Goal: Information Seeking & Learning: Learn about a topic

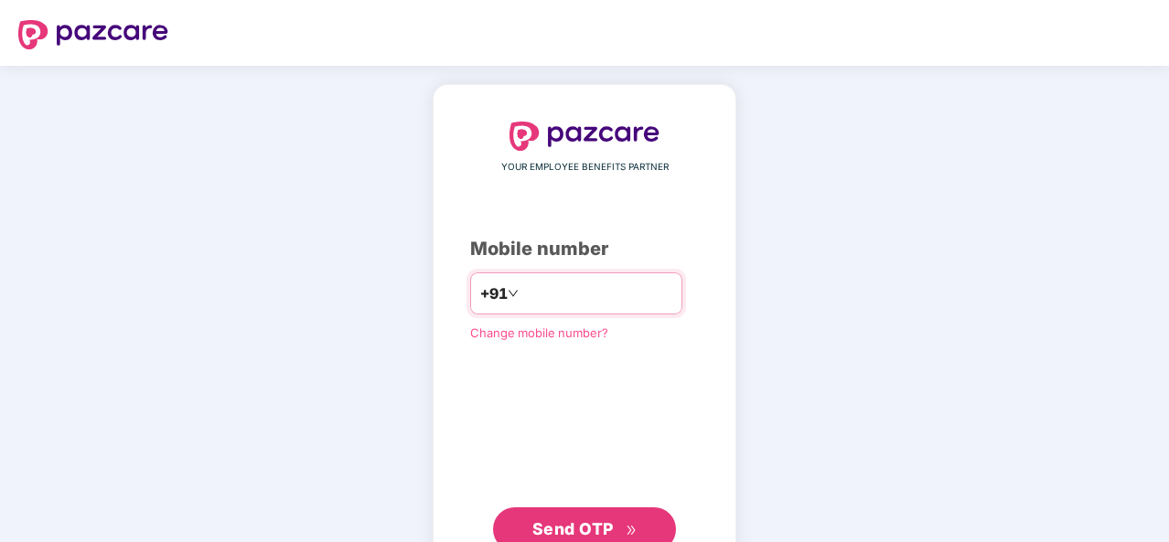
click at [522, 297] on input "number" at bounding box center [597, 293] width 150 height 29
type input "**********"
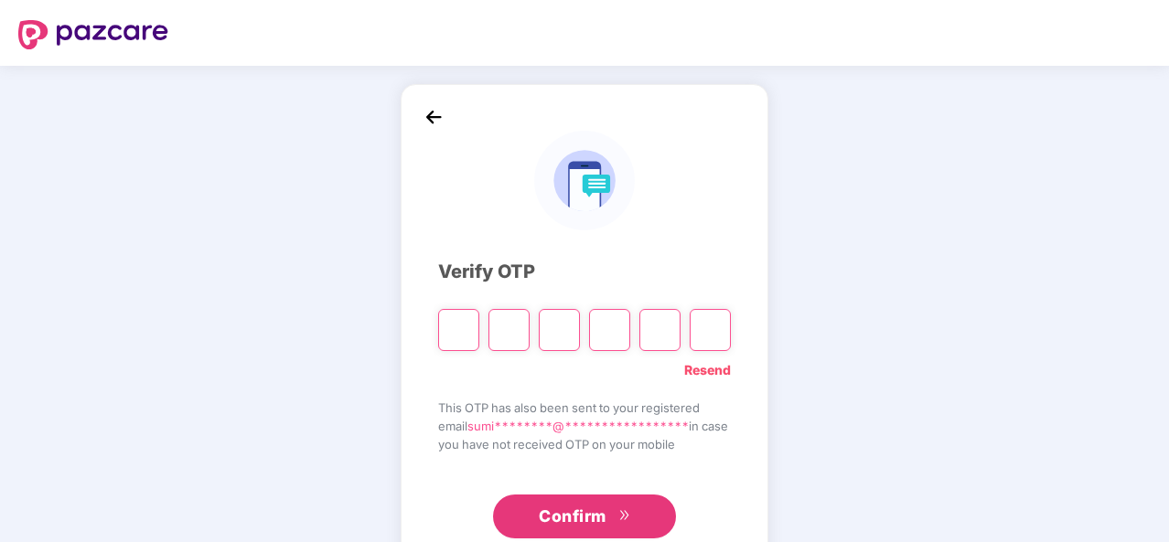
paste input "*"
type input "*"
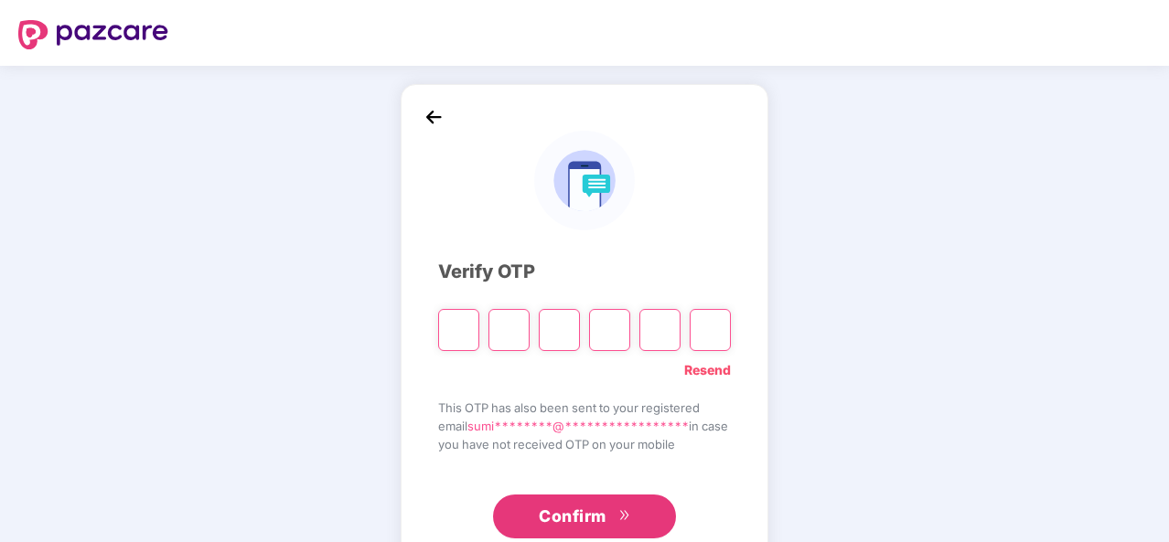
type input "*"
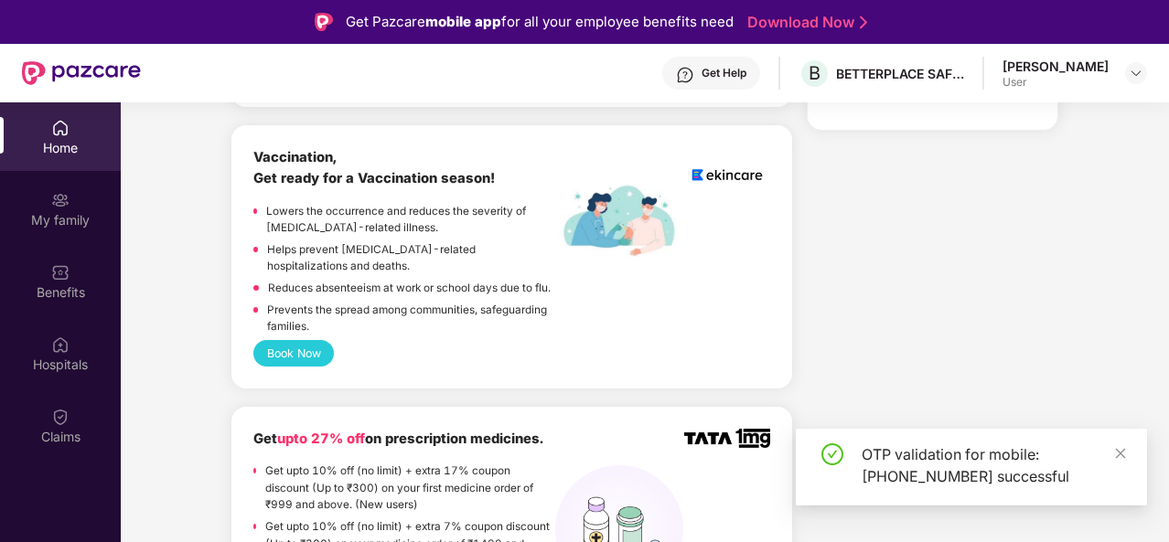
scroll to position [243, 0]
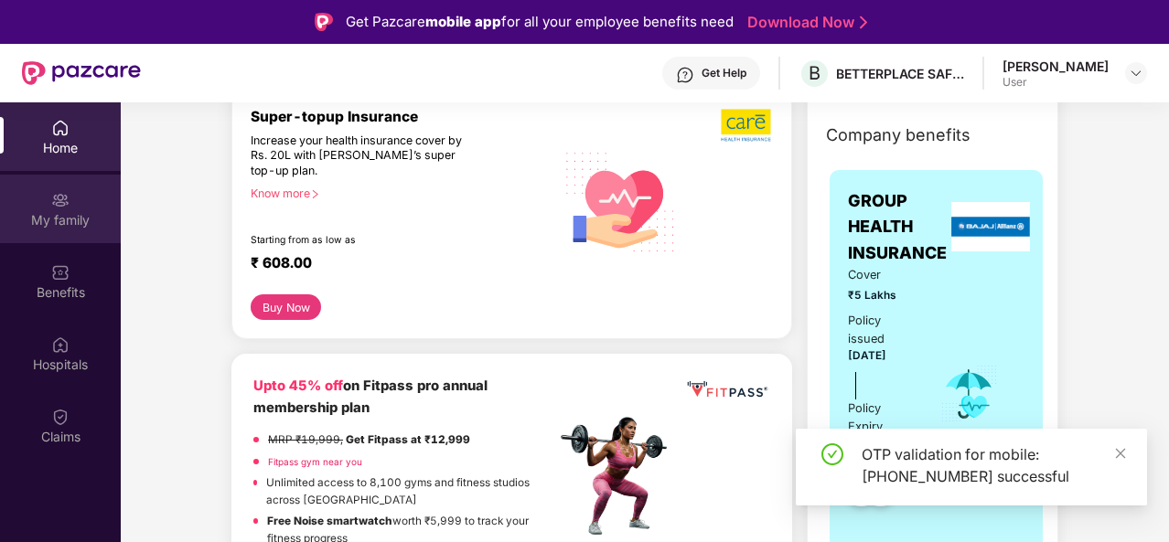
click at [79, 209] on div "My family" at bounding box center [60, 209] width 121 height 69
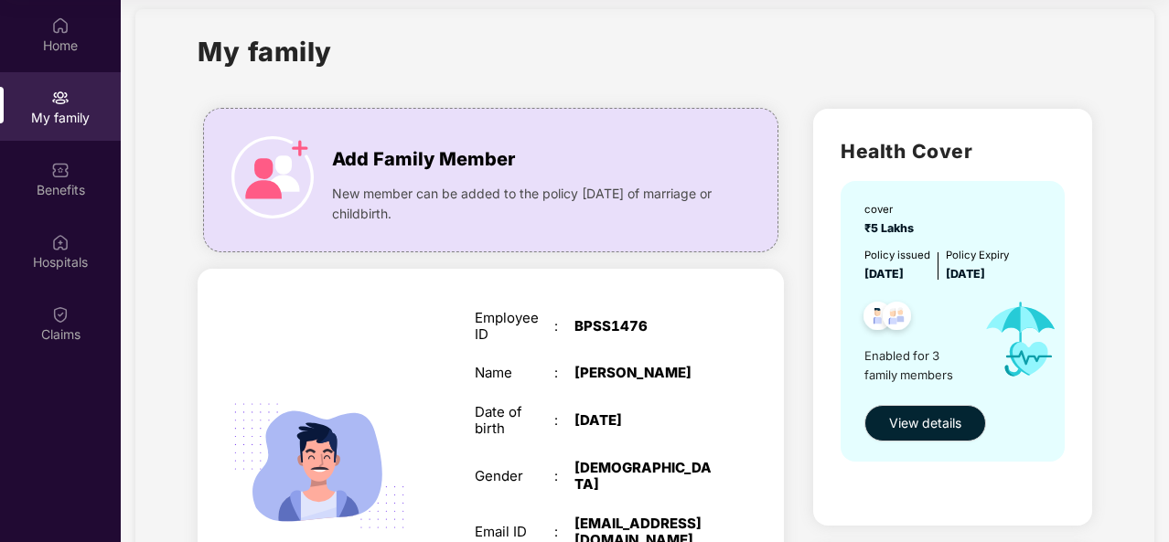
scroll to position [0, 0]
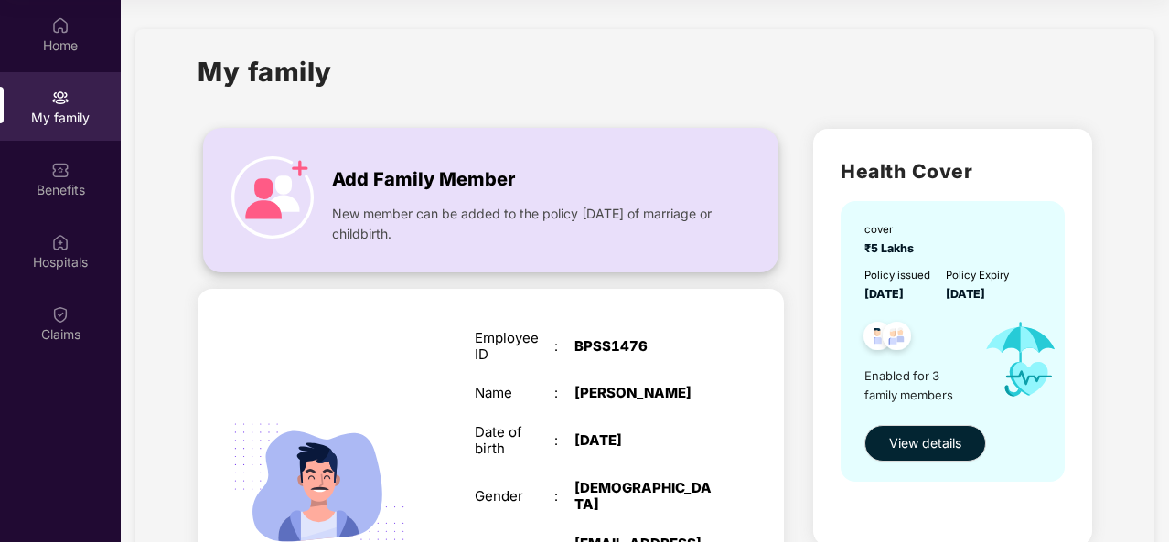
click at [274, 178] on img at bounding box center [272, 197] width 82 height 82
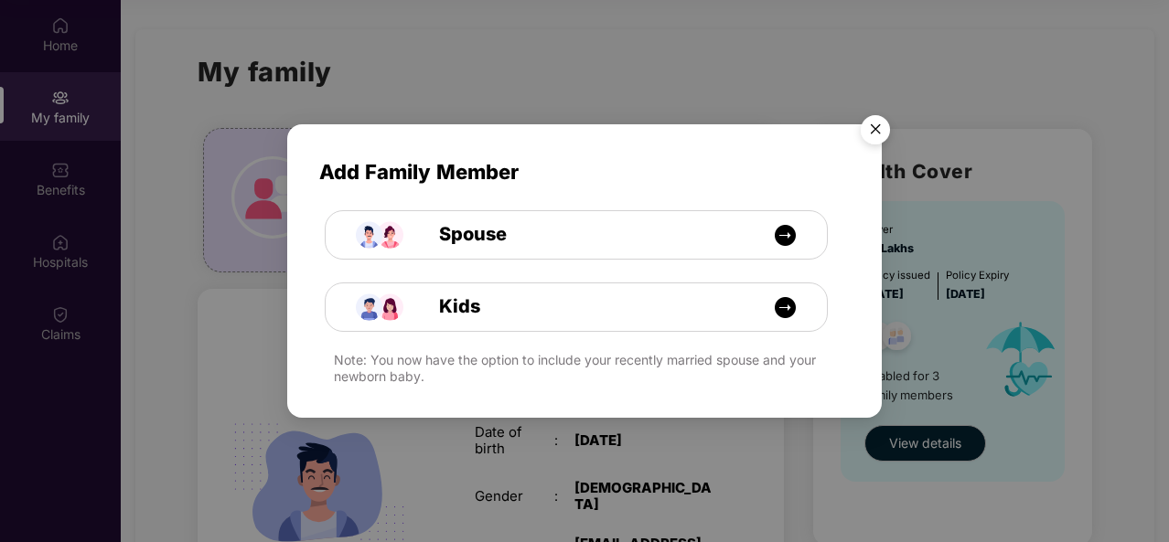
click at [873, 131] on img "Close" at bounding box center [875, 132] width 51 height 51
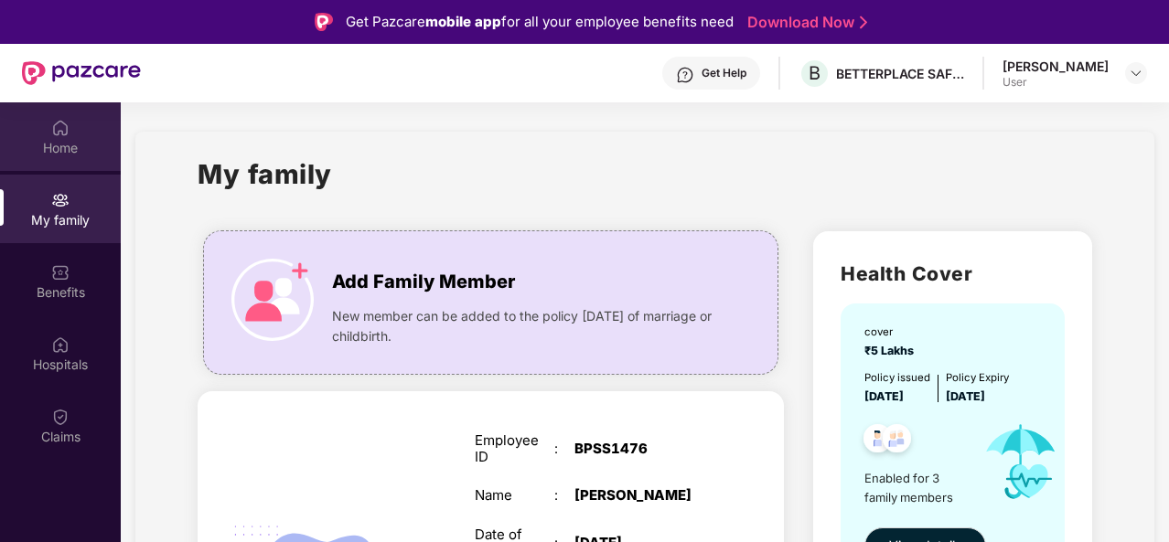
click at [77, 150] on div "Home" at bounding box center [60, 148] width 121 height 18
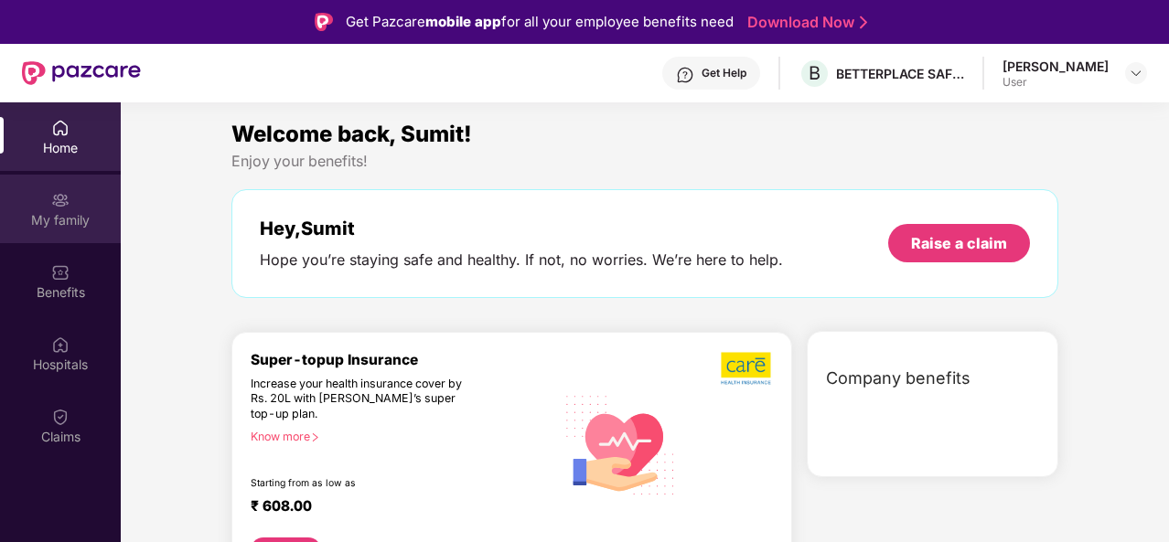
click at [64, 202] on img at bounding box center [60, 200] width 18 height 18
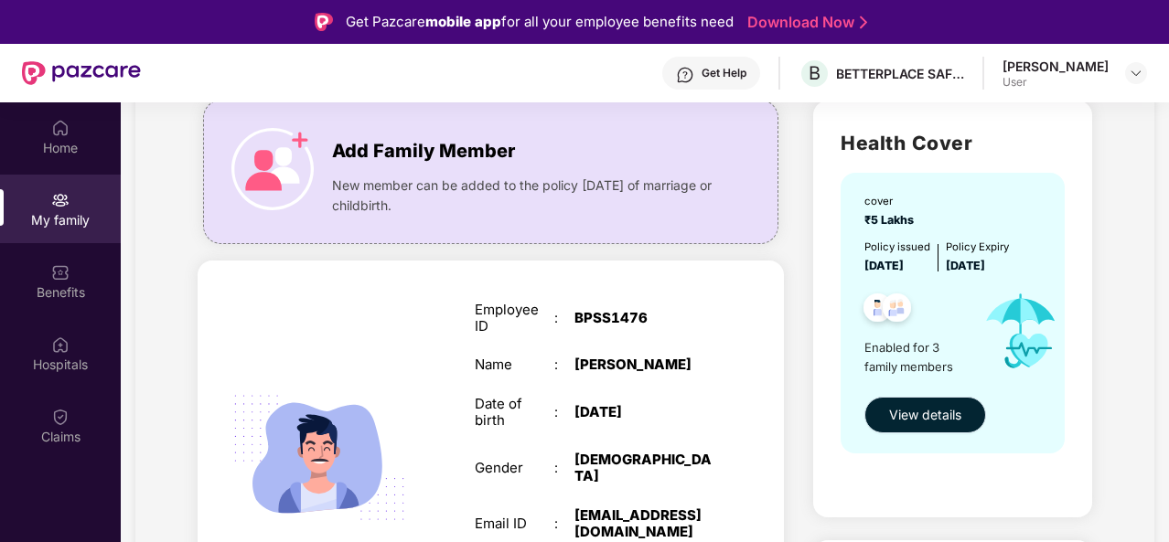
scroll to position [137, 0]
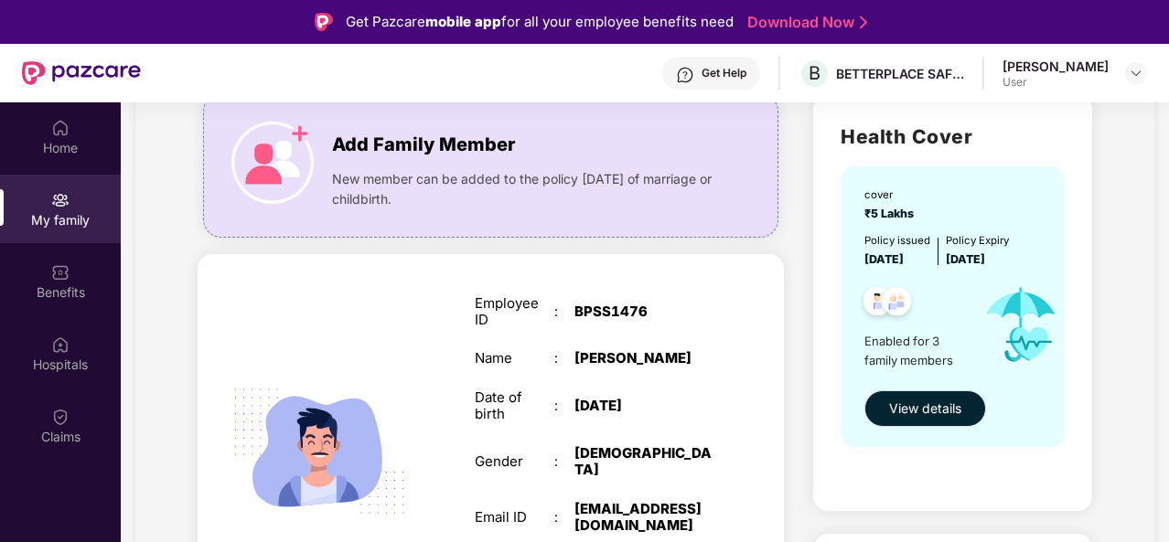
click at [921, 408] on span "View details" at bounding box center [925, 409] width 72 height 20
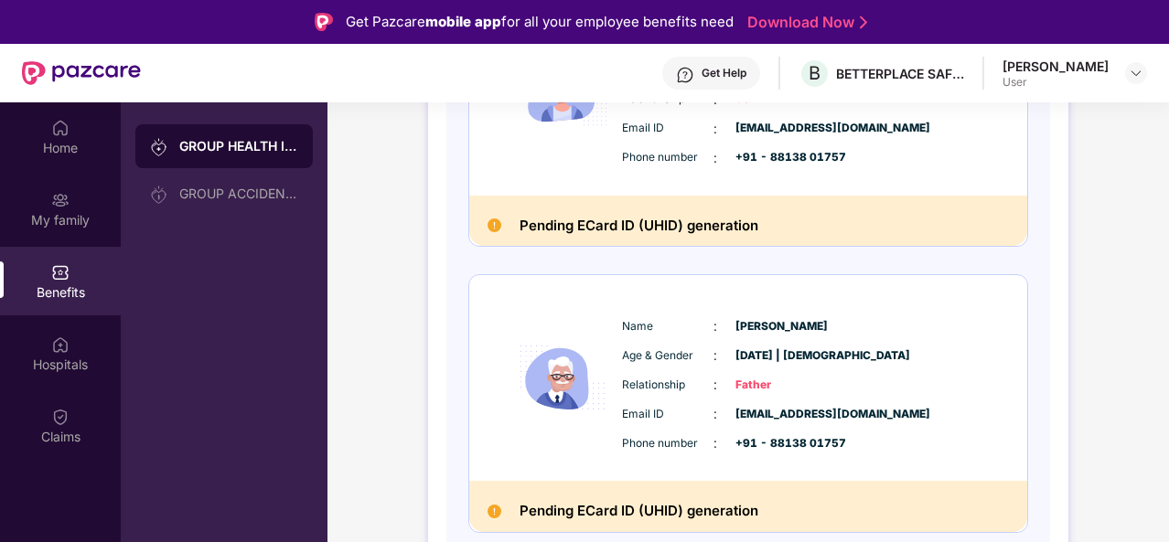
scroll to position [665, 0]
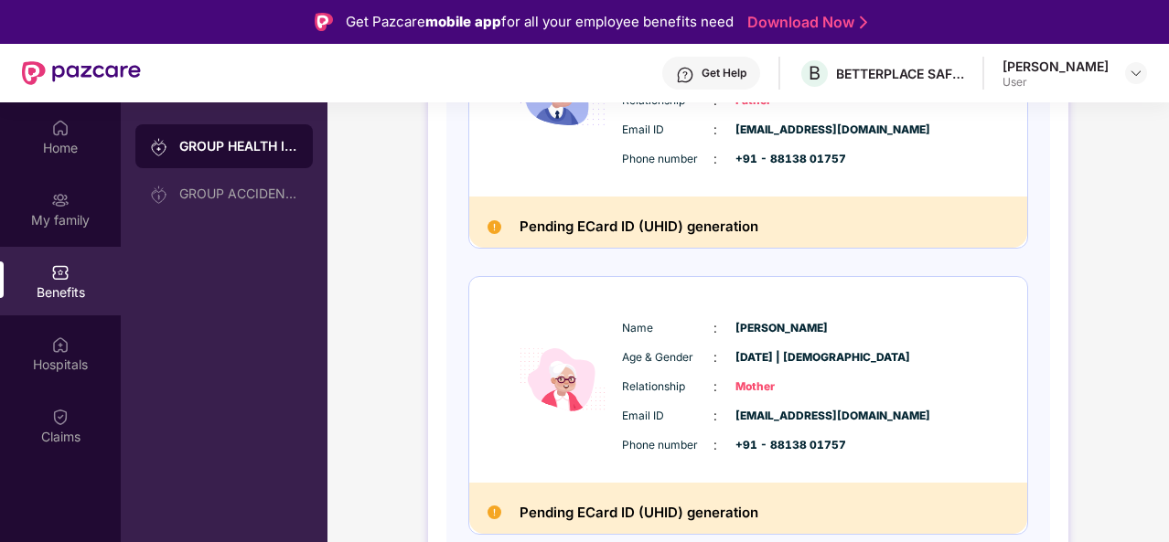
click at [1096, 384] on div "GROUP HEALTH INSURANCE DETAILS INCLUSIONS EXCLUSIONS Policy No: To be generated…" at bounding box center [748, 48] width 842 height 1202
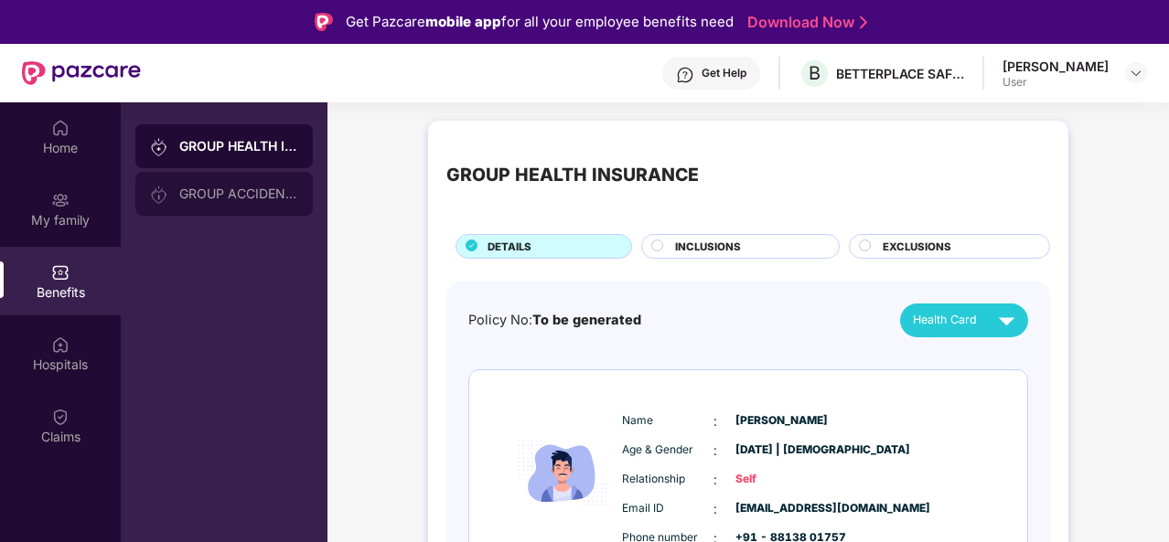
click at [254, 198] on div "GROUP ACCIDENTAL INSURANCE" at bounding box center [238, 194] width 119 height 15
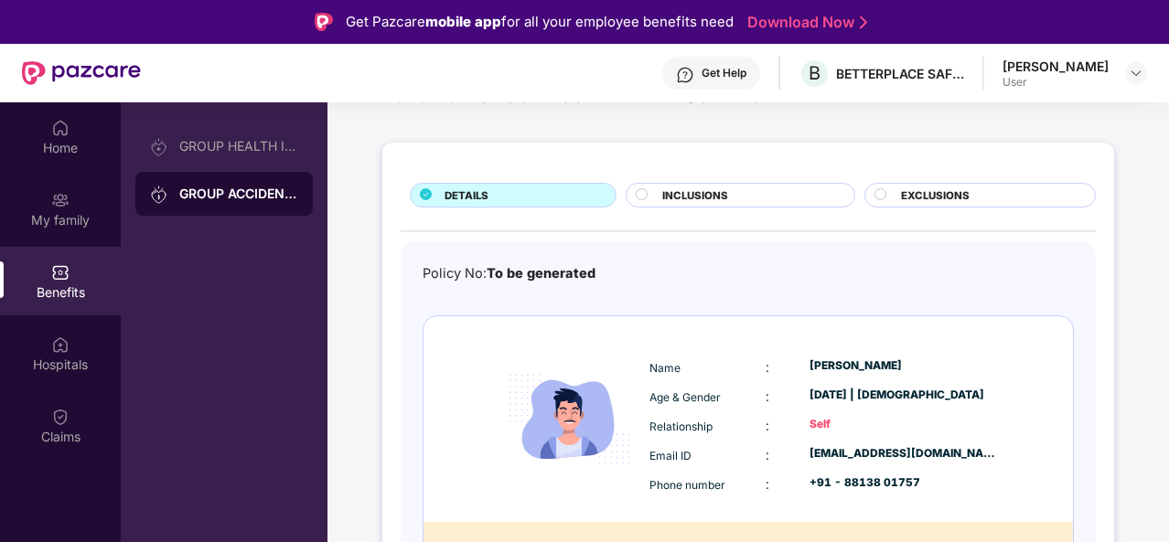
scroll to position [97, 0]
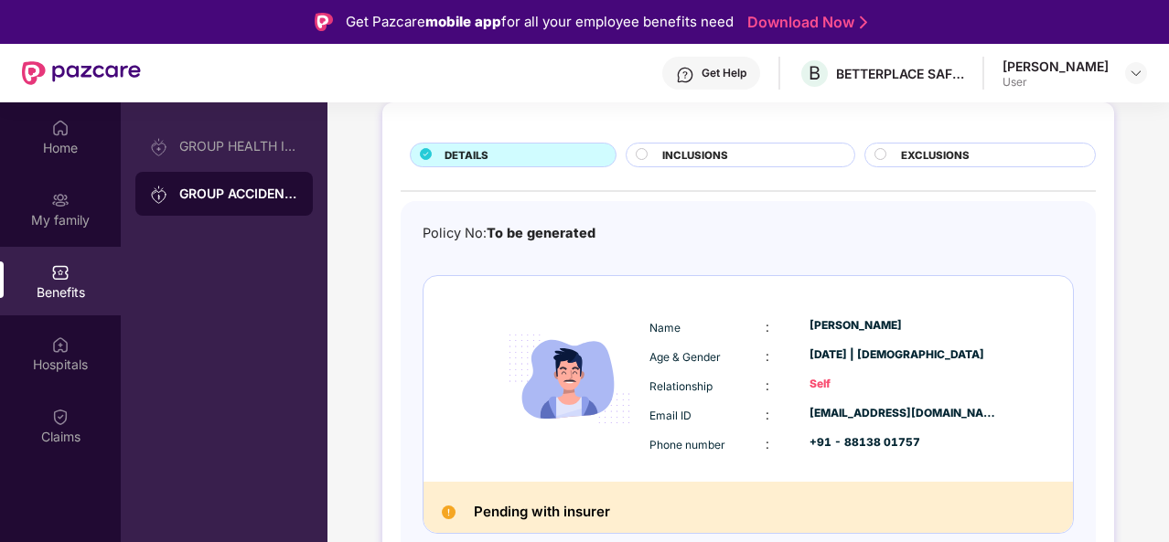
click at [215, 191] on div "GROUP ACCIDENTAL INSURANCE" at bounding box center [238, 194] width 119 height 18
click at [240, 155] on div "GROUP HEALTH INSURANCE" at bounding box center [223, 146] width 177 height 44
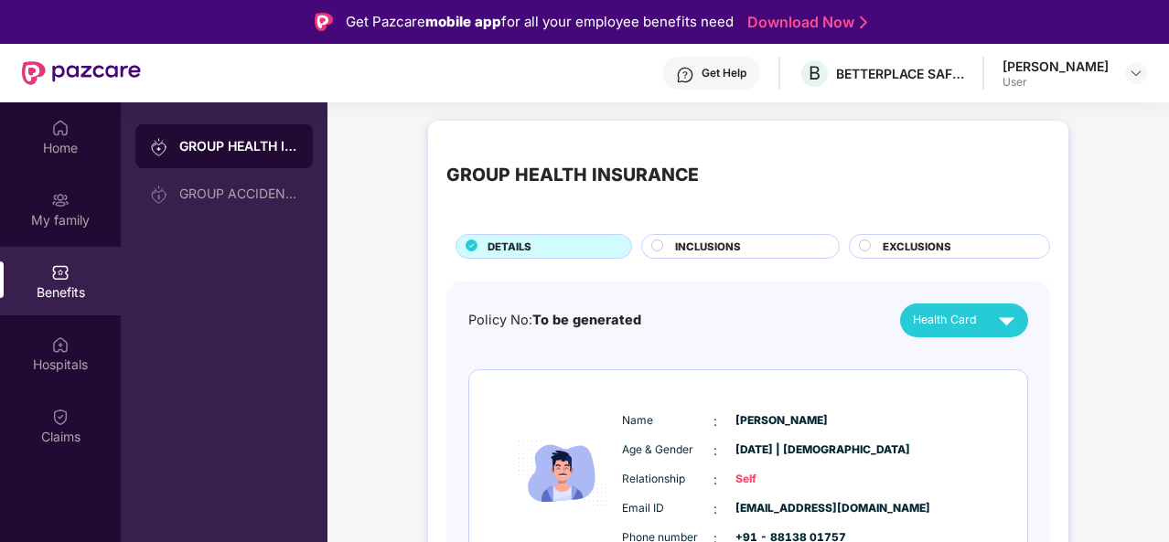
click at [701, 246] on span "INCLUSIONS" at bounding box center [708, 247] width 66 height 16
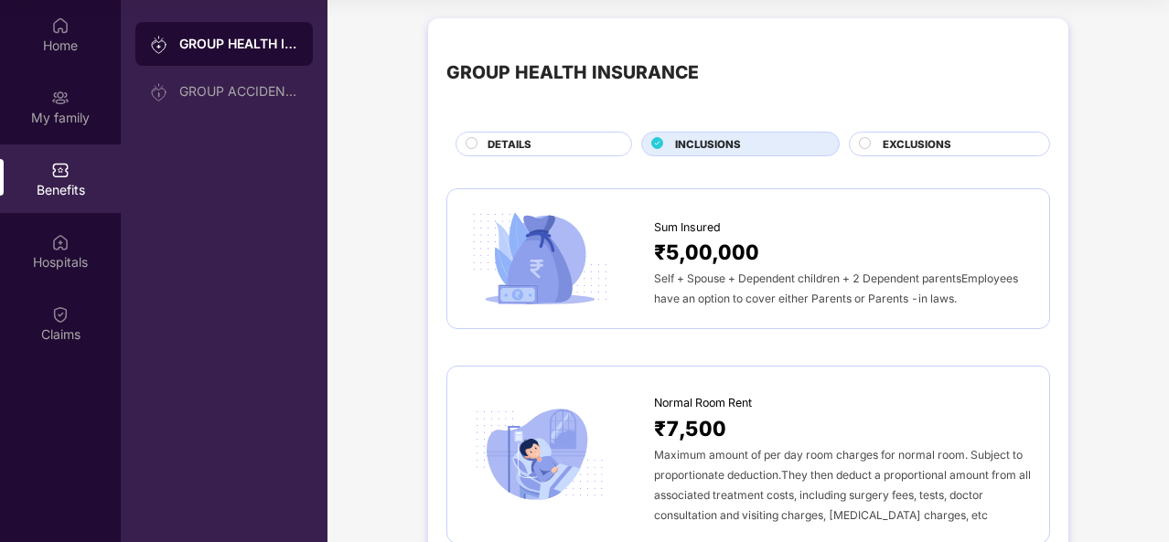
click at [890, 139] on span "EXCLUSIONS" at bounding box center [917, 144] width 69 height 16
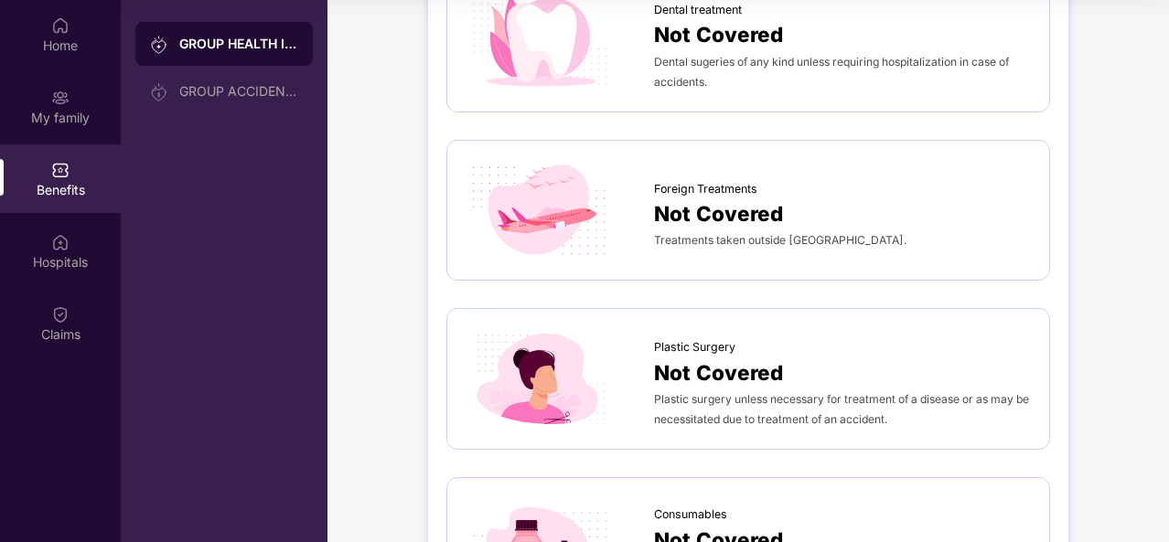
scroll to position [732, 0]
